Goal: Information Seeking & Learning: Compare options

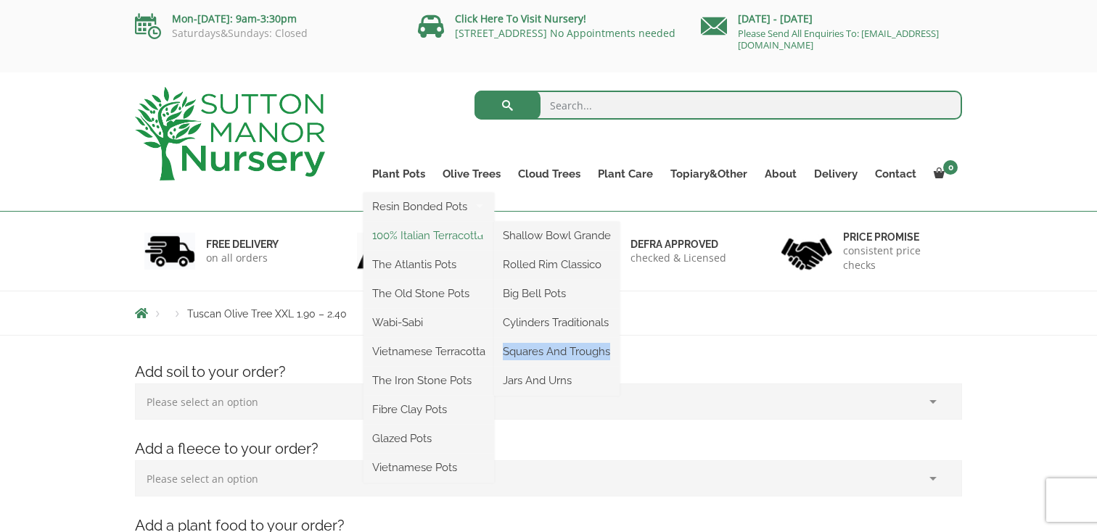
click at [439, 234] on link "100% Italian Terracotta" at bounding box center [428, 236] width 131 height 22
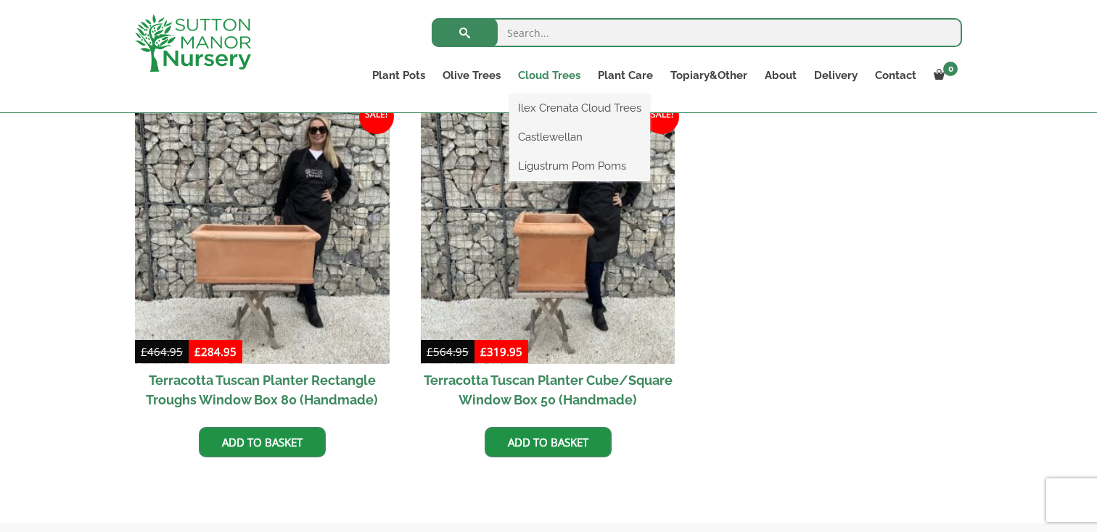
scroll to position [595, 0]
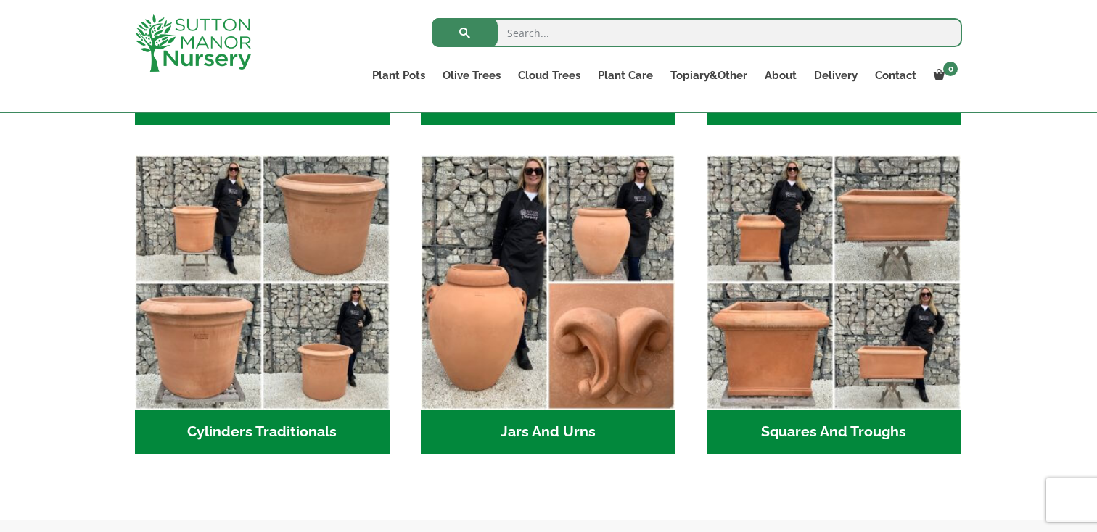
scroll to position [757, 0]
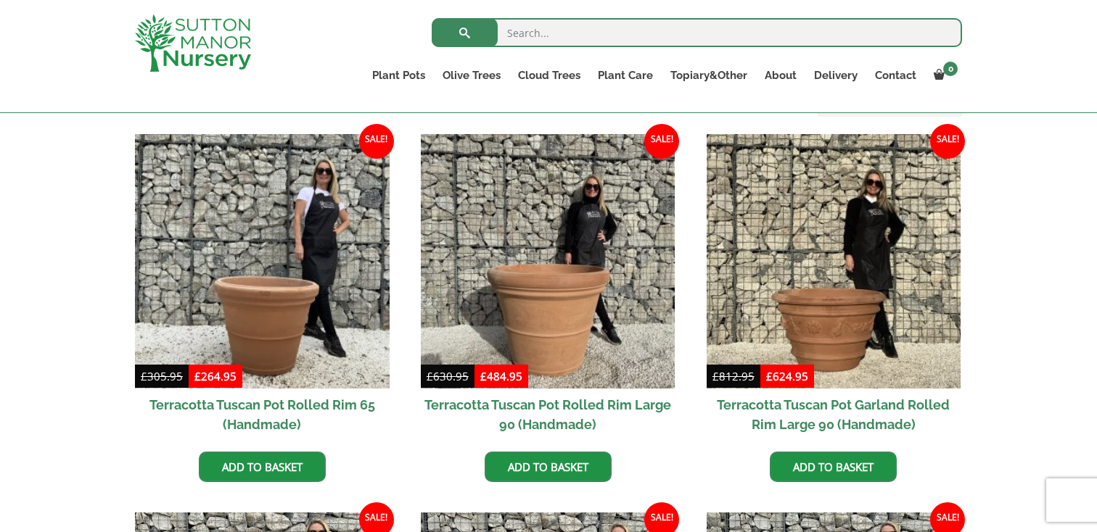
scroll to position [660, 0]
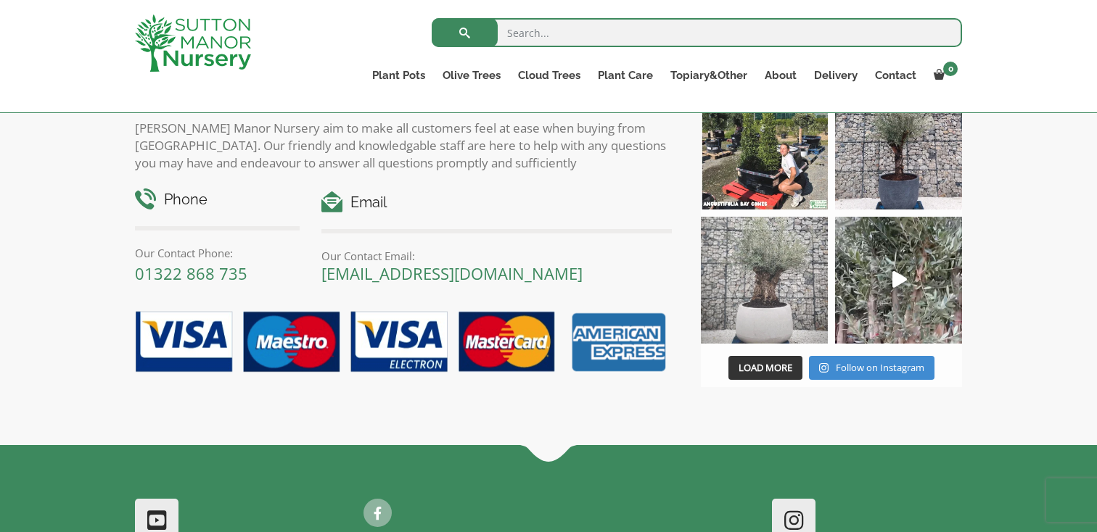
scroll to position [1204, 0]
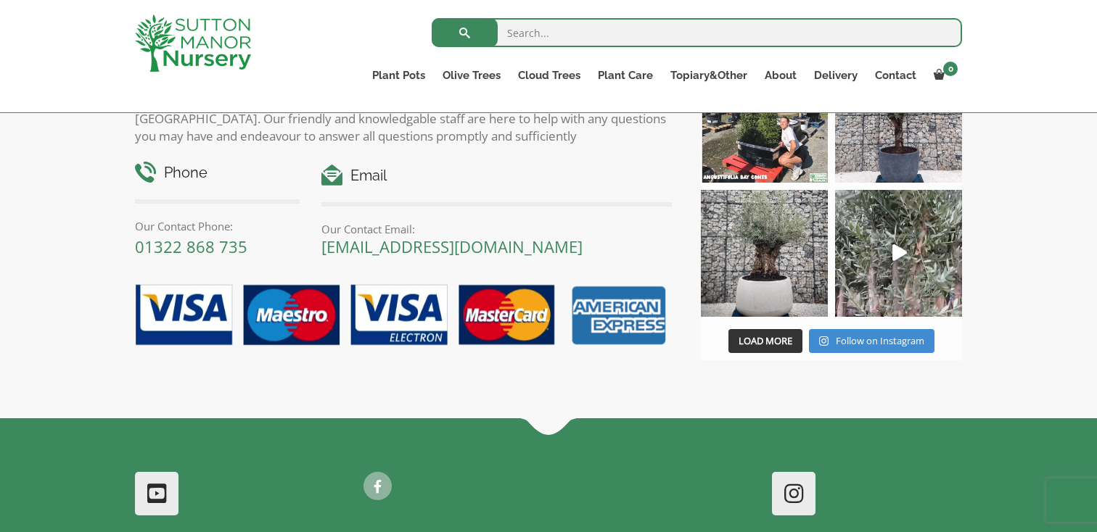
click at [775, 255] on img at bounding box center [764, 253] width 127 height 127
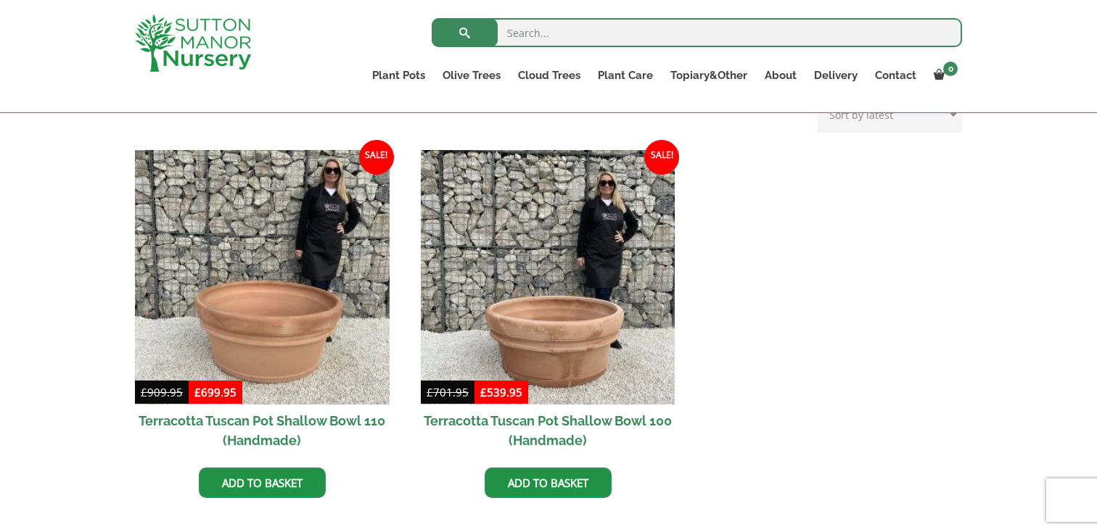
scroll to position [0, 0]
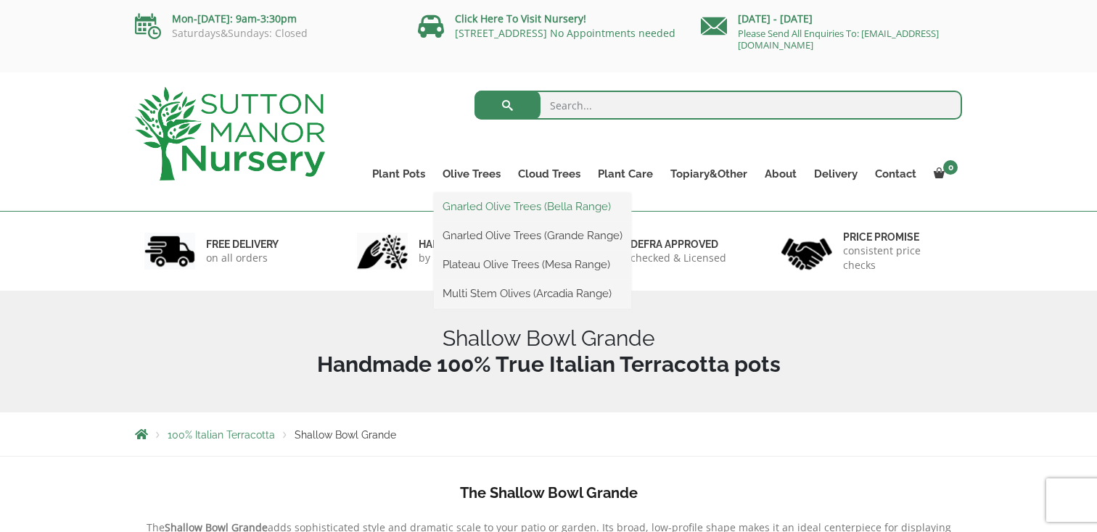
click at [494, 212] on link "Gnarled Olive Trees (Bella Range)" at bounding box center [532, 207] width 197 height 22
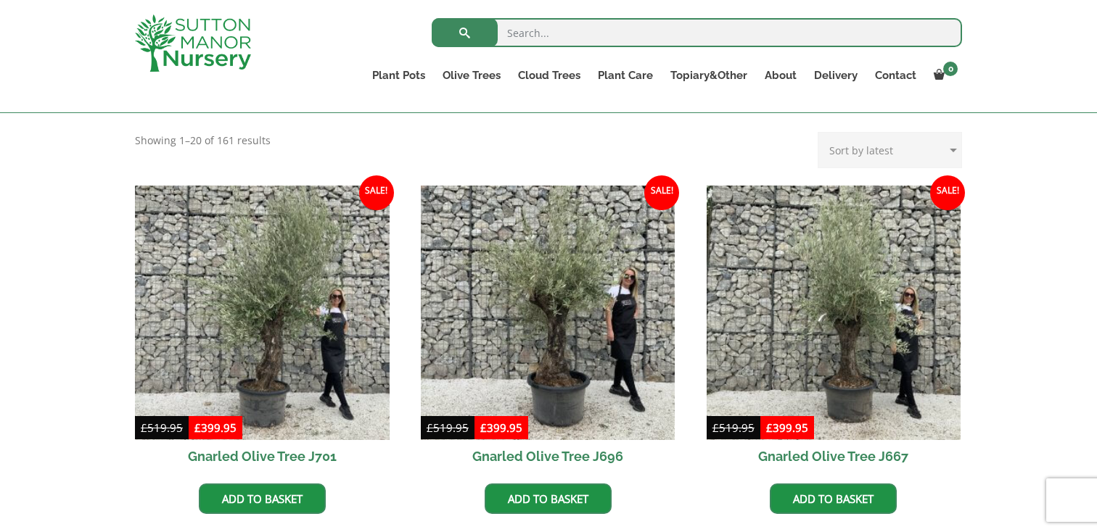
scroll to position [297, 0]
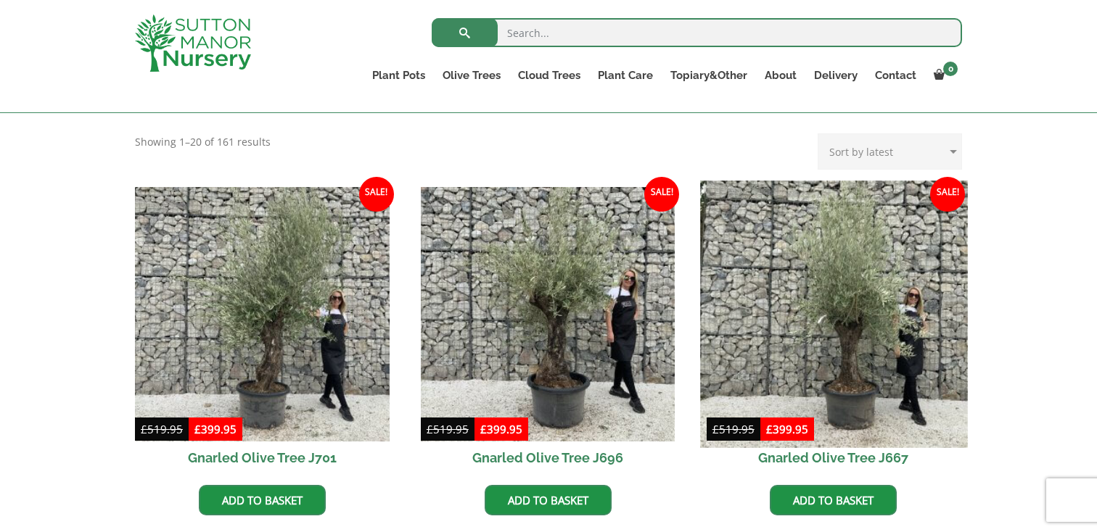
click at [873, 363] on img at bounding box center [833, 314] width 267 height 267
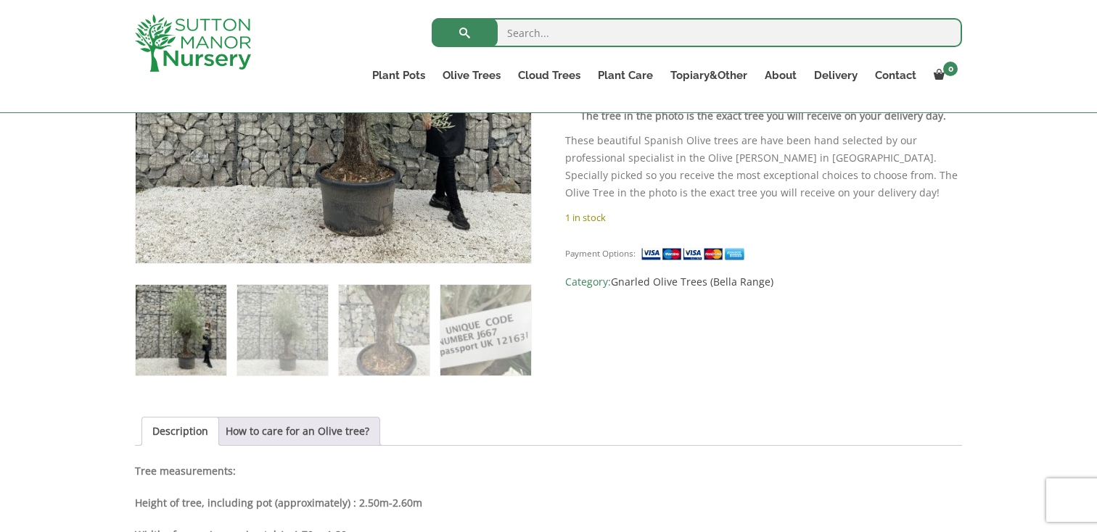
scroll to position [695, 0]
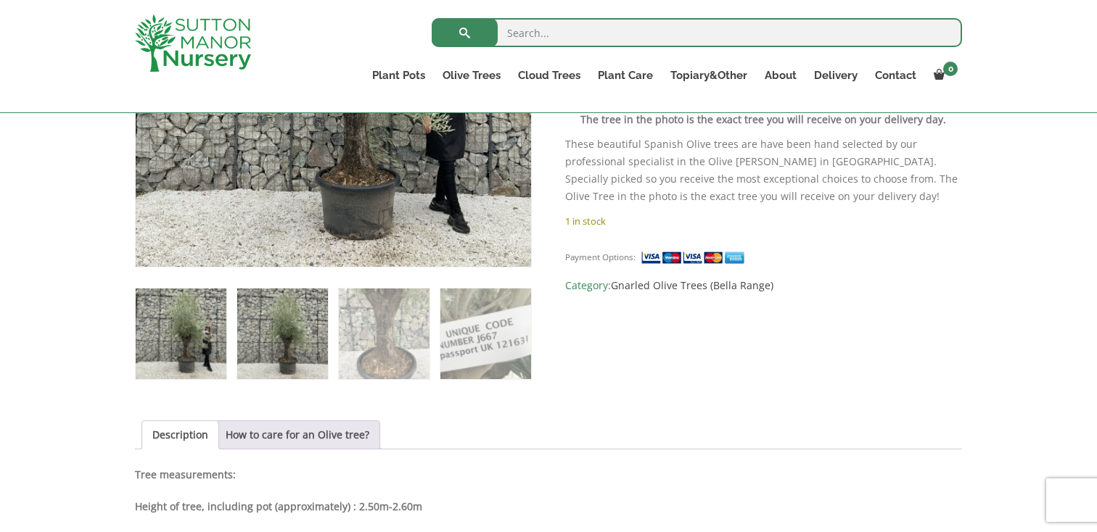
click at [290, 346] on img at bounding box center [282, 334] width 91 height 91
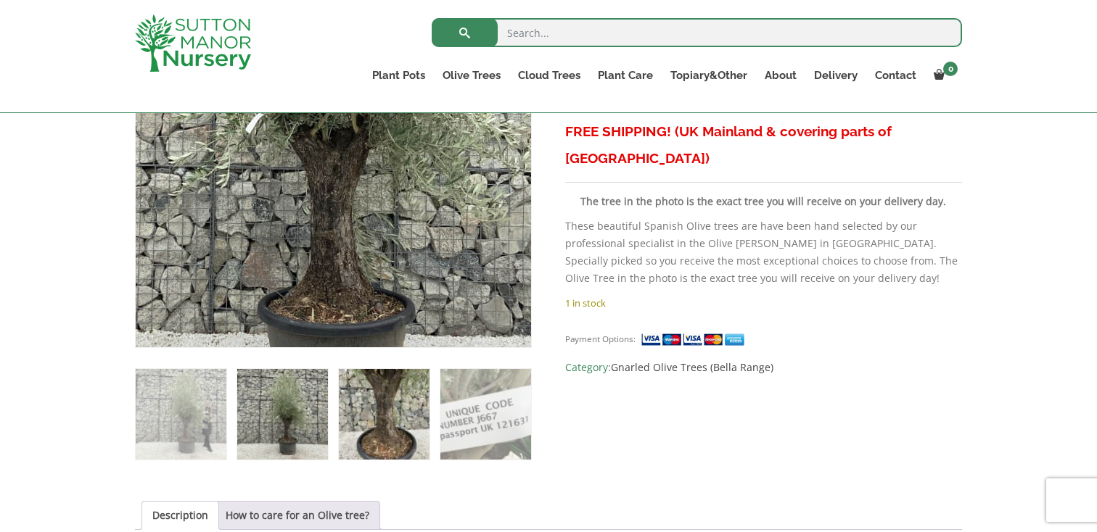
scroll to position [636, 0]
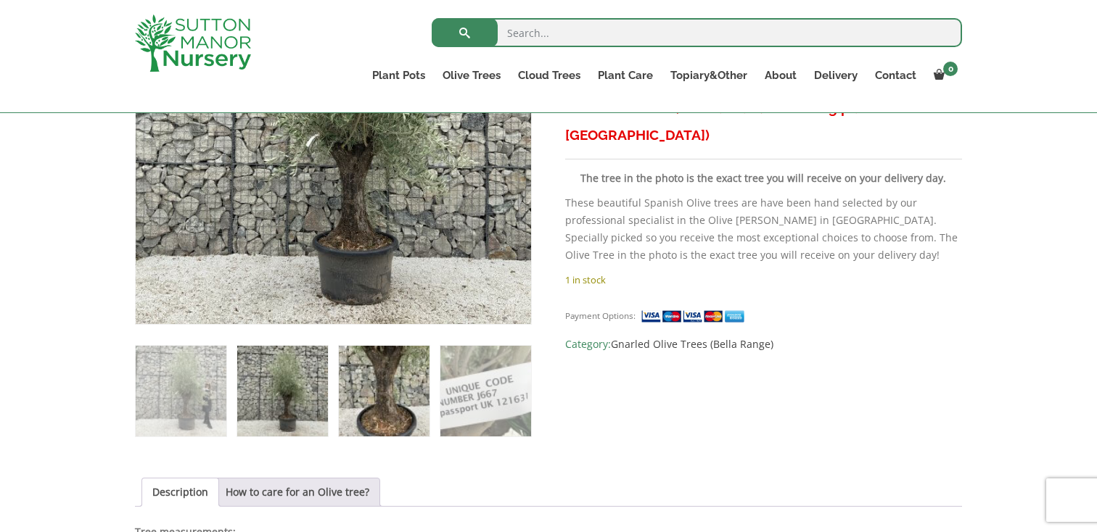
click at [382, 363] on img at bounding box center [384, 391] width 91 height 91
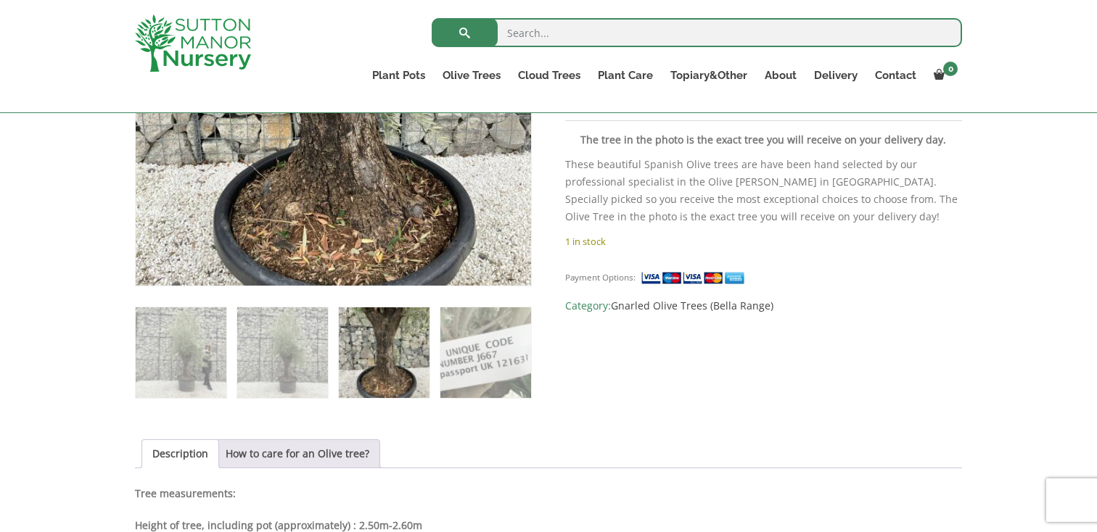
scroll to position [685, 0]
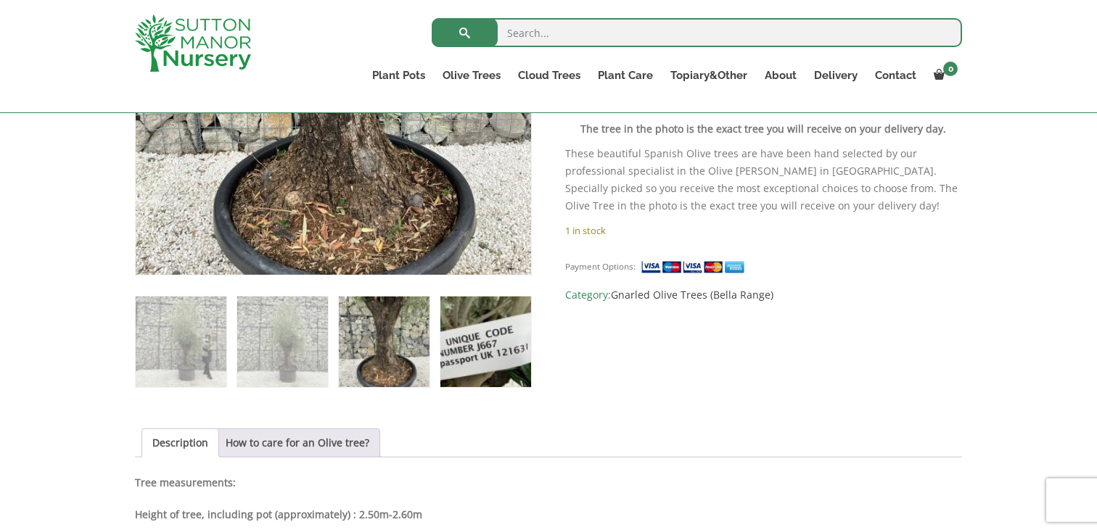
click at [485, 342] on img at bounding box center [485, 342] width 91 height 91
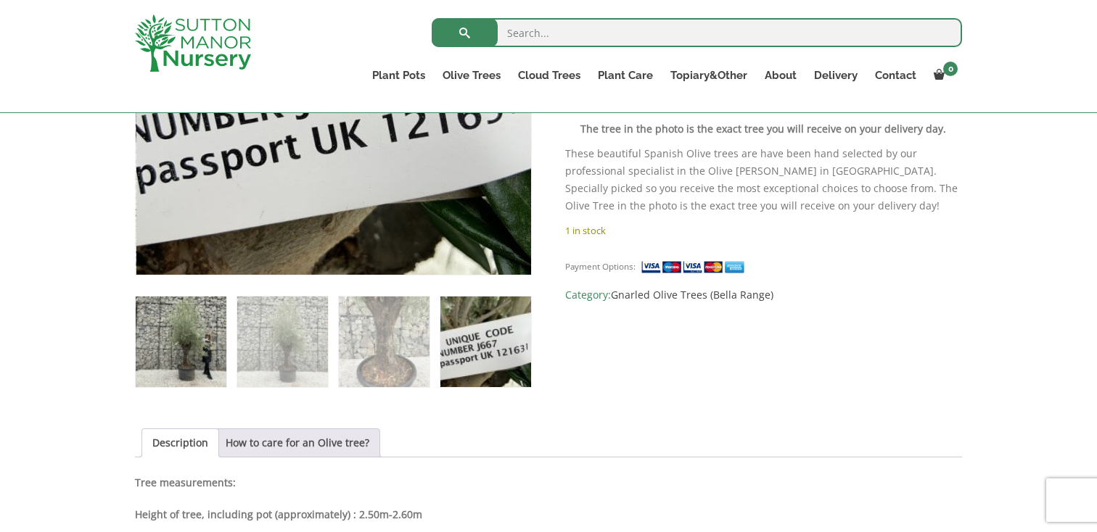
click at [173, 327] on img at bounding box center [181, 342] width 91 height 91
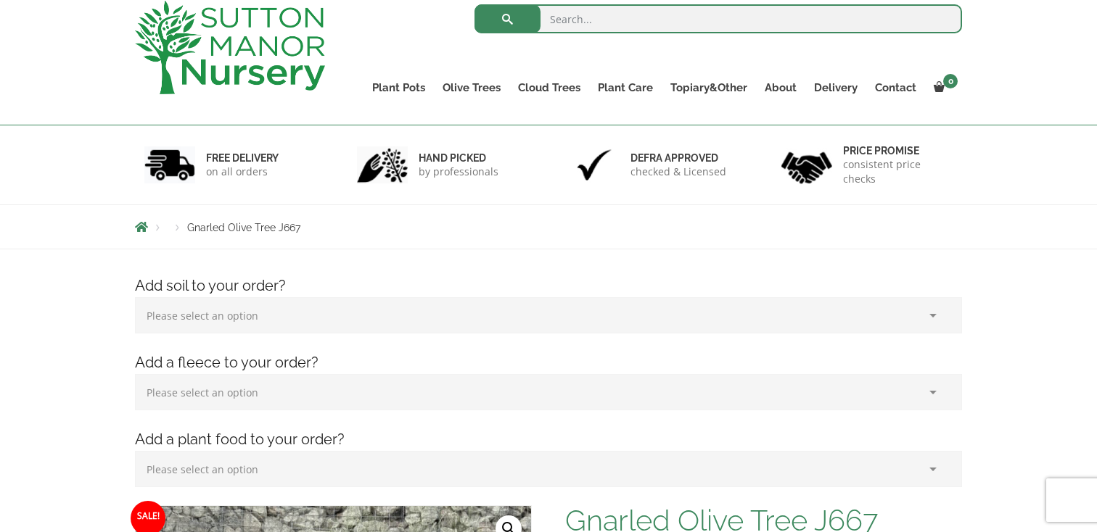
scroll to position [0, 0]
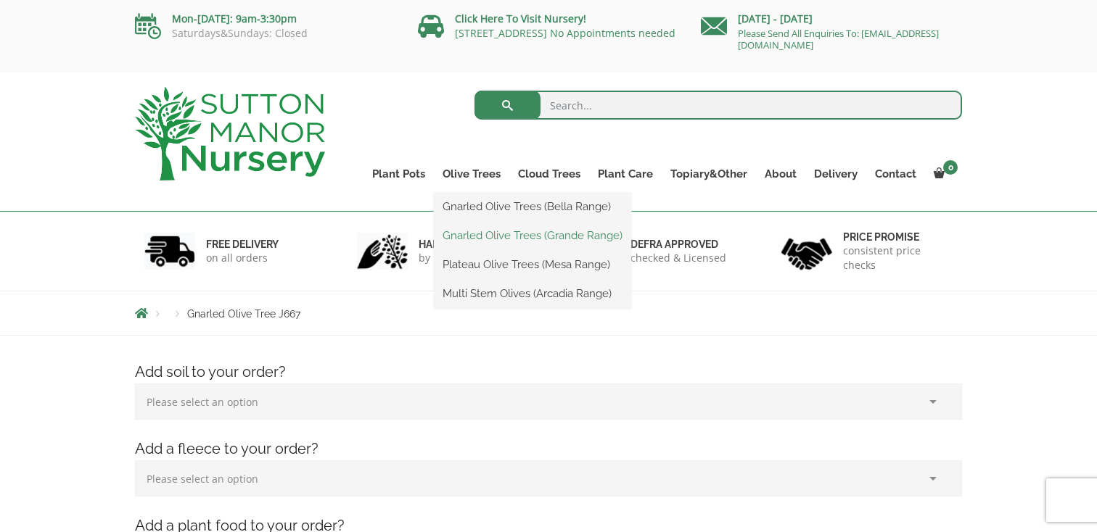
click at [531, 238] on link "Gnarled Olive Trees (Grande Range)" at bounding box center [532, 236] width 197 height 22
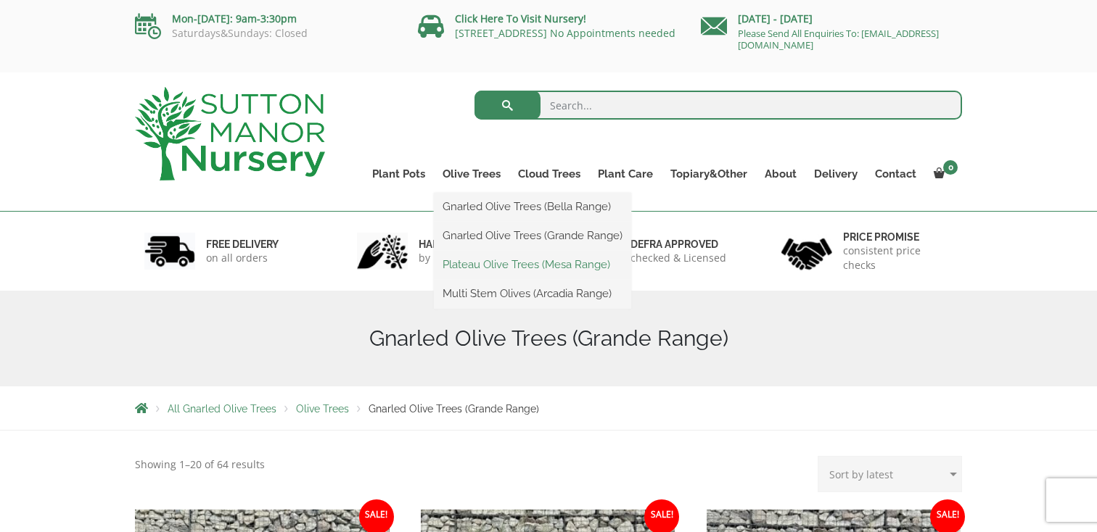
click at [528, 269] on link "Plateau Olive Trees (Mesa Range)" at bounding box center [532, 265] width 197 height 22
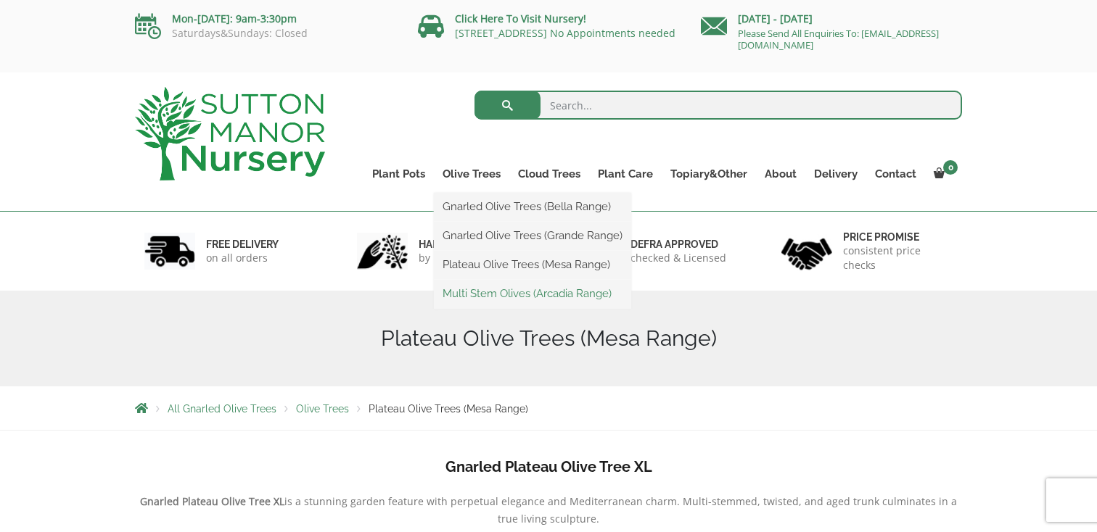
click at [515, 295] on link "Multi Stem Olives (Arcadia Range)" at bounding box center [532, 294] width 197 height 22
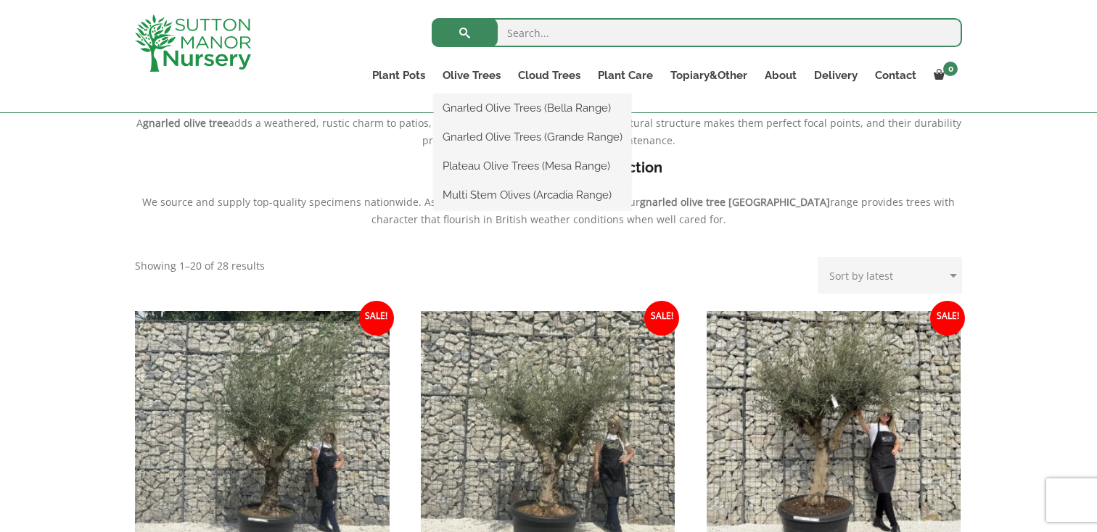
scroll to position [384, 0]
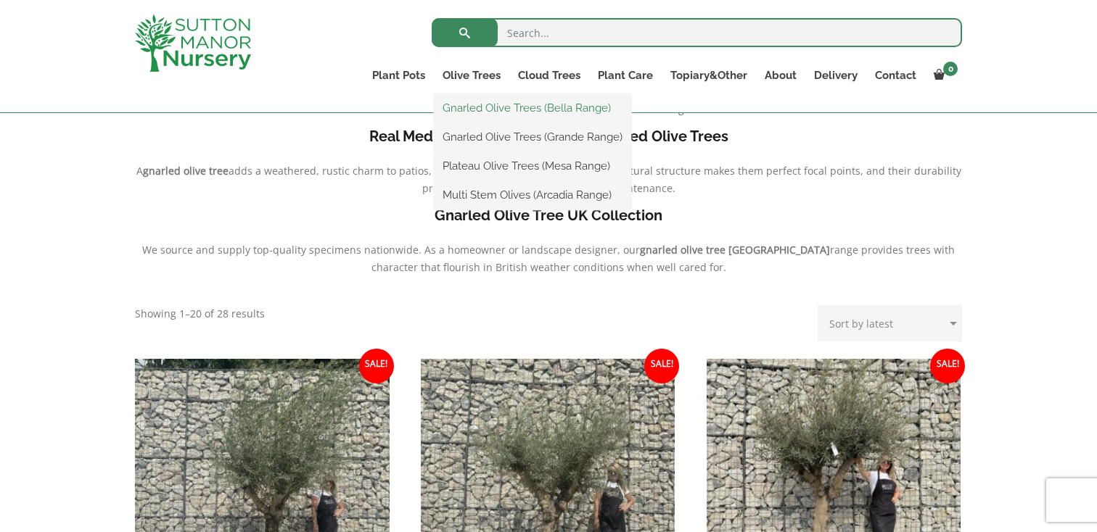
click at [543, 107] on link "Gnarled Olive Trees (Bella Range)" at bounding box center [532, 108] width 197 height 22
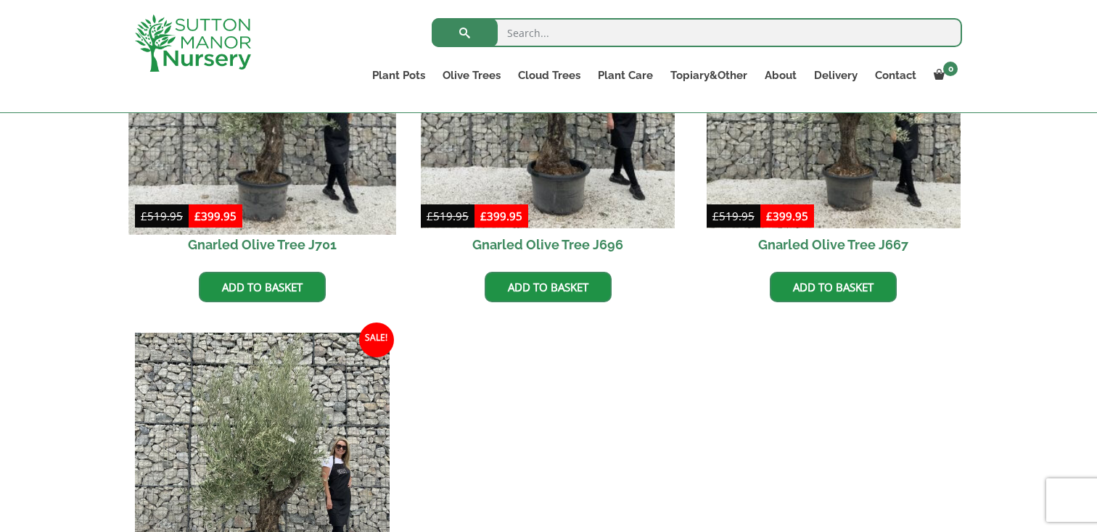
scroll to position [390, 0]
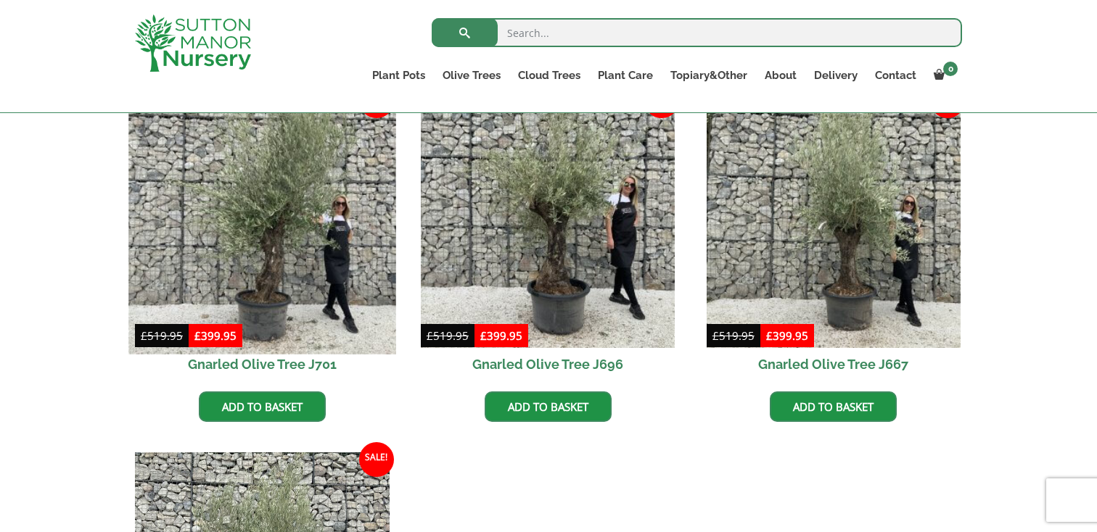
click at [255, 240] on img at bounding box center [261, 220] width 267 height 267
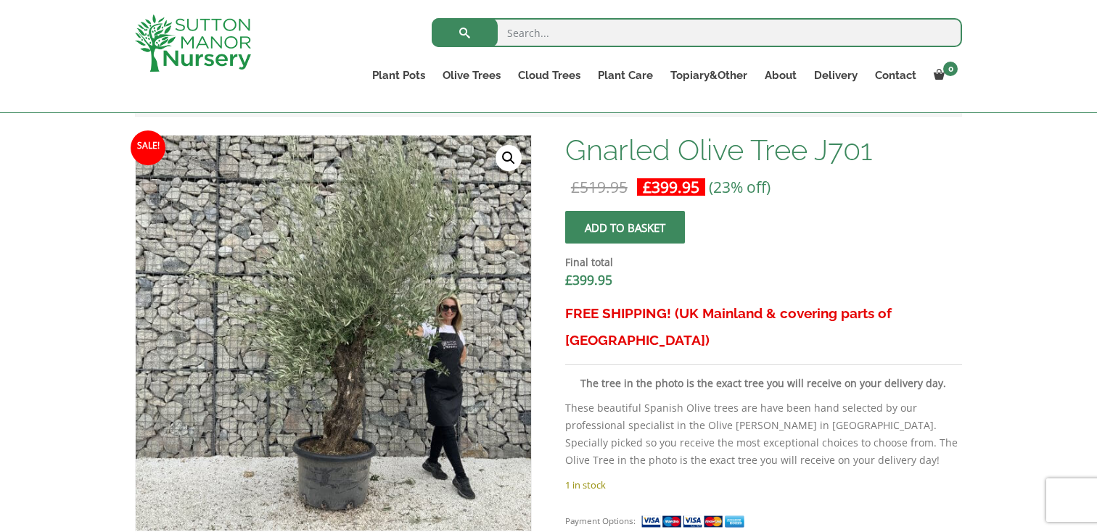
scroll to position [429, 0]
